Goal: Navigation & Orientation: Find specific page/section

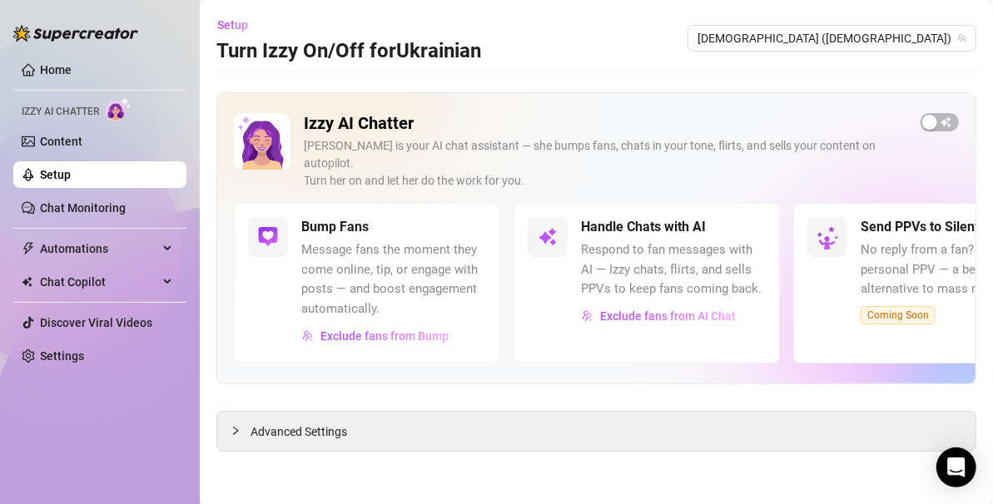
click at [72, 71] on link "Home" at bounding box center [56, 69] width 32 height 13
